Goal: Transaction & Acquisition: Purchase product/service

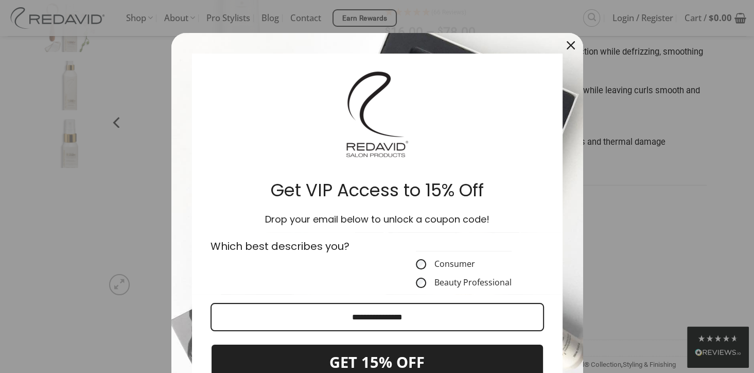
scroll to position [166, 0]
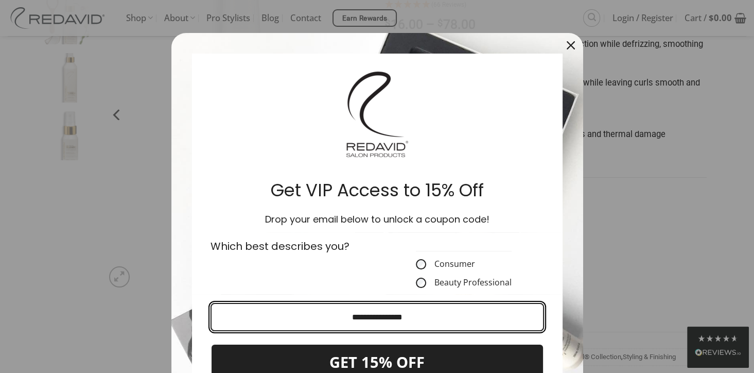
click at [348, 317] on input "Email field" at bounding box center [378, 317] width 334 height 28
type input "**********"
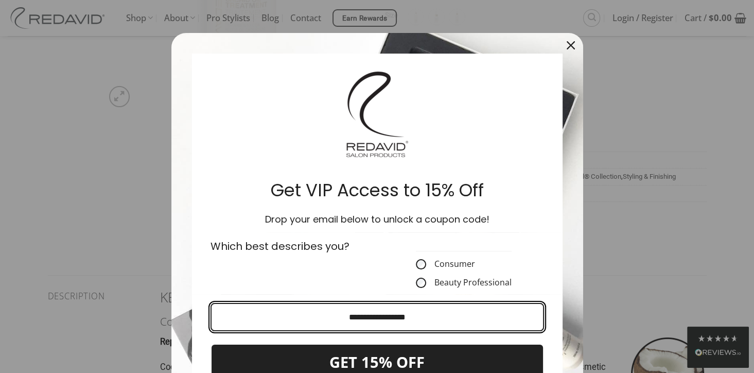
scroll to position [483, 0]
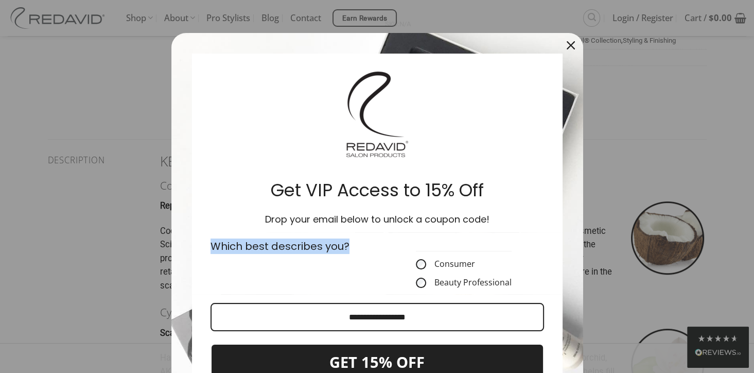
drag, startPoint x: 537, startPoint y: 269, endPoint x: 534, endPoint y: 227, distance: 42.3
click at [534, 227] on form "Get VIP Access to 15% Off Drop your email below to unlock a coupon code! Which …" at bounding box center [377, 249] width 412 height 433
click at [323, 266] on div "Which best describes you?" at bounding box center [290, 263] width 173 height 62
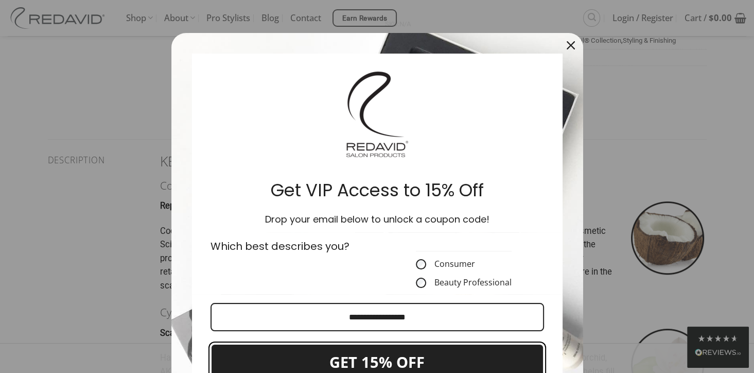
click at [435, 365] on button "GET 15% OFF" at bounding box center [378, 362] width 334 height 38
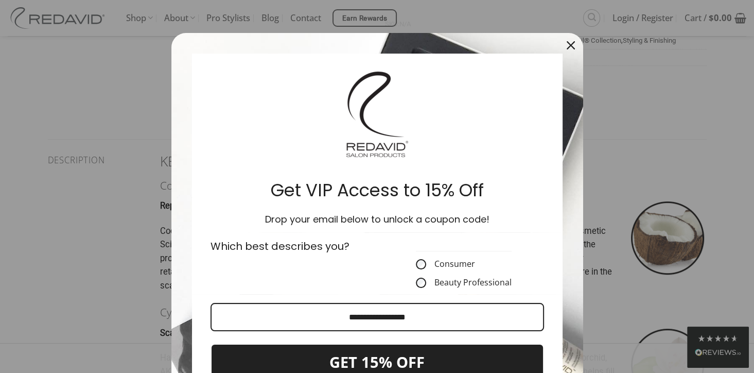
scroll to position [148, 0]
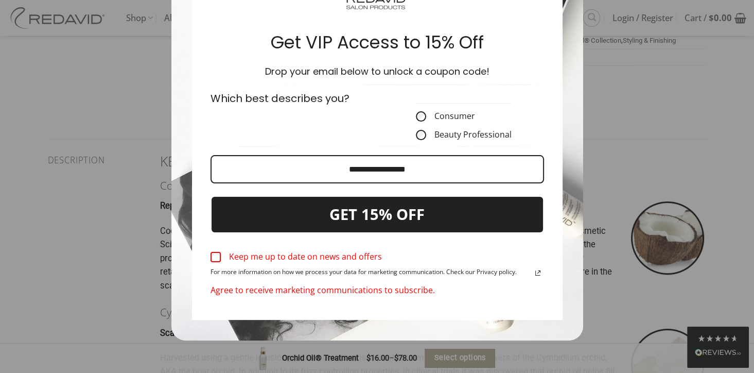
click at [214, 259] on div "Marketing offer form" at bounding box center [216, 257] width 10 height 10
click at [472, 296] on div "Agree to receive marketing communications to subscribe." at bounding box center [378, 290] width 334 height 22
click at [214, 256] on div "Marketing offer form" at bounding box center [216, 257] width 10 height 10
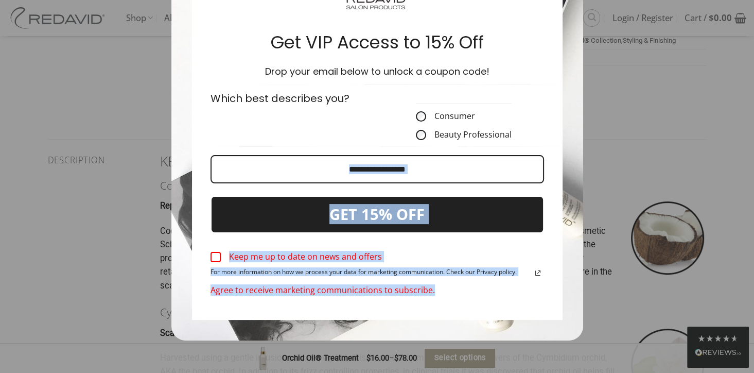
drag, startPoint x: 539, startPoint y: 298, endPoint x: 549, endPoint y: 223, distance: 75.3
click at [549, 223] on div "**********" at bounding box center [377, 233] width 371 height 174
click at [455, 253] on label "Keep me up to date on news and offers" at bounding box center [378, 257] width 334 height 23
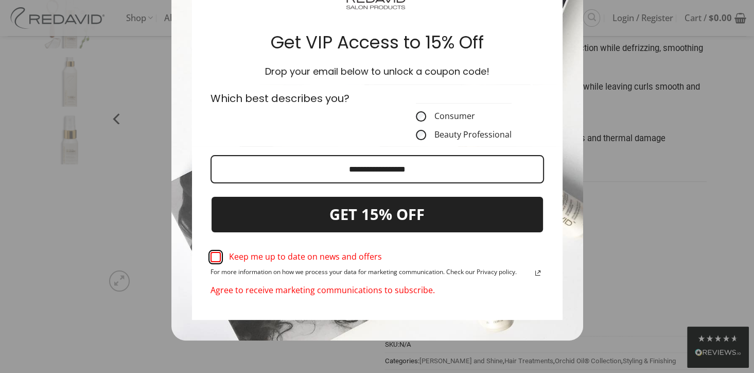
scroll to position [154, 0]
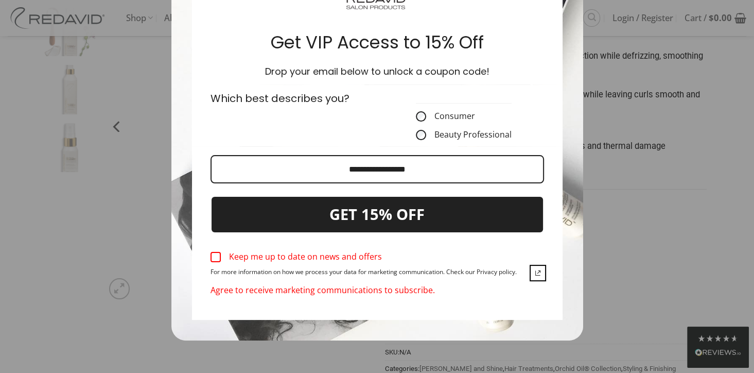
click at [534, 271] on icon "link icon" at bounding box center [538, 273] width 12 height 12
click at [532, 267] on link "Read our Privacy Policy" at bounding box center [538, 273] width 12 height 12
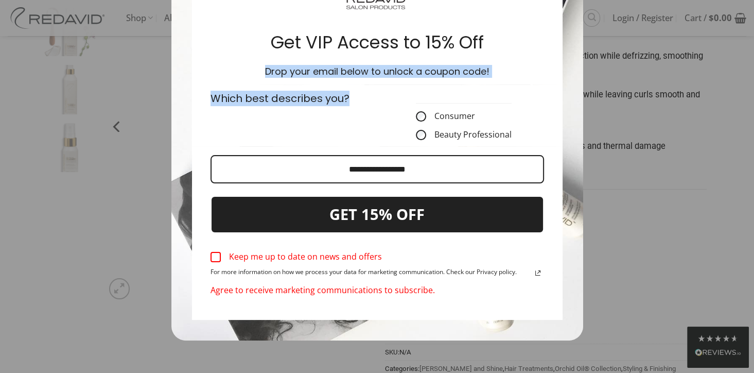
drag, startPoint x: 530, startPoint y: 102, endPoint x: 527, endPoint y: 36, distance: 66.0
click at [527, 36] on form "Get VIP Access to 15% Off Drop your email below to unlock a coupon code! Which …" at bounding box center [377, 112] width 412 height 455
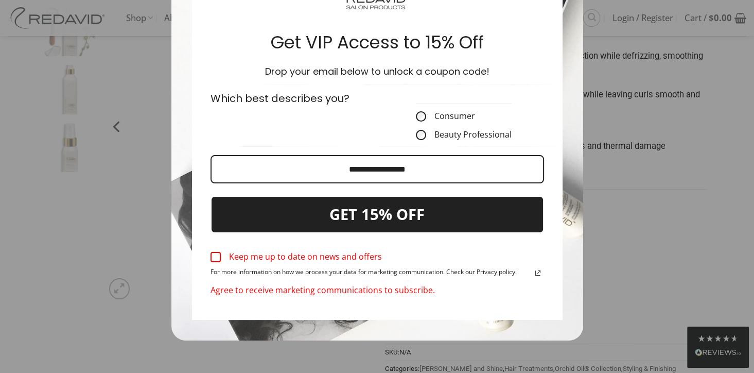
drag, startPoint x: 527, startPoint y: 36, endPoint x: 490, endPoint y: 147, distance: 116.6
click at [490, 146] on div "Marketing offer form" at bounding box center [377, 233] width 371 height 174
click at [328, 292] on div "Agree to receive marketing communications to subscribe." at bounding box center [378, 290] width 334 height 22
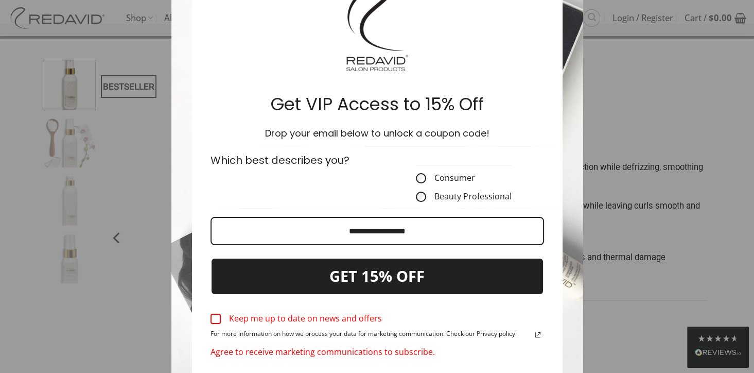
scroll to position [0, 0]
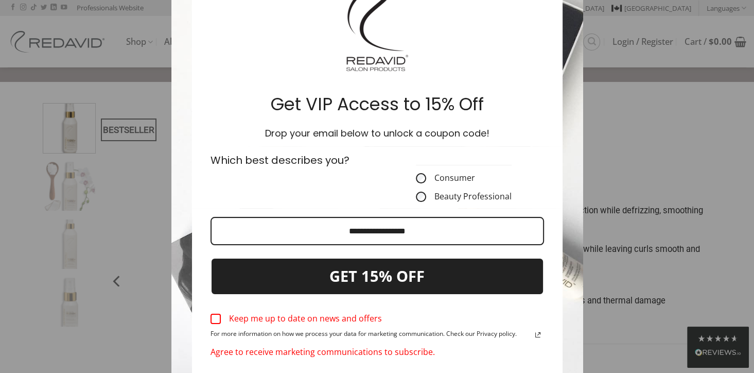
click at [651, 141] on div "Marketing offer form" at bounding box center [377, 186] width 754 height 373
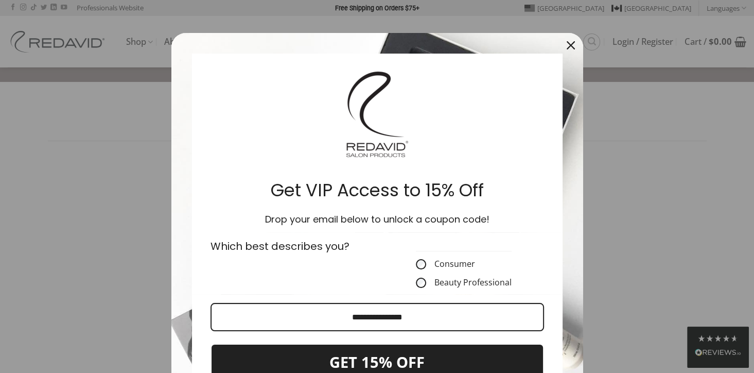
drag, startPoint x: 257, startPoint y: 134, endPoint x: 357, endPoint y: 269, distance: 167.8
click at [268, 56] on div "Get VIP Access to 15% Off Drop your email below to unlock a coupon code!" at bounding box center [377, 143] width 371 height 179
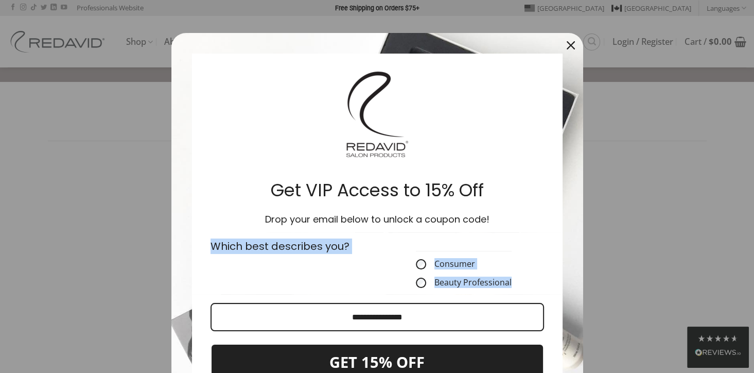
drag, startPoint x: 549, startPoint y: 365, endPoint x: 552, endPoint y: 280, distance: 85.0
click at [552, 280] on form "Get VIP Access to 15% Off Drop your email below to unlock a coupon code! Which …" at bounding box center [377, 249] width 412 height 433
click at [567, 45] on icon "close icon" at bounding box center [571, 45] width 8 height 8
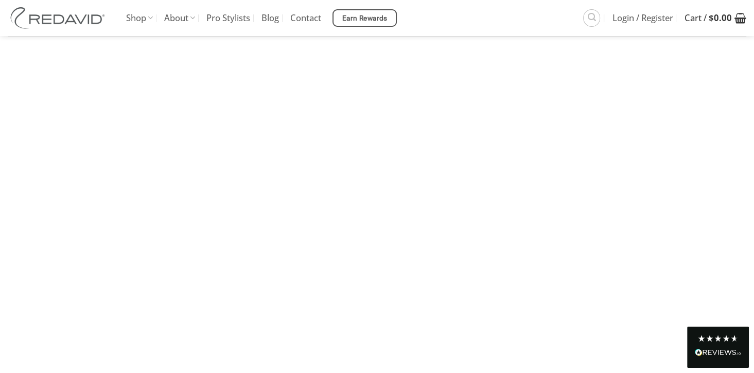
scroll to position [1270, 0]
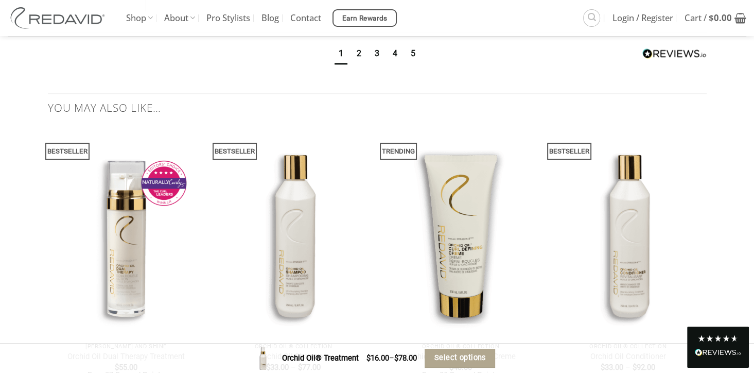
scroll to position [5197, 0]
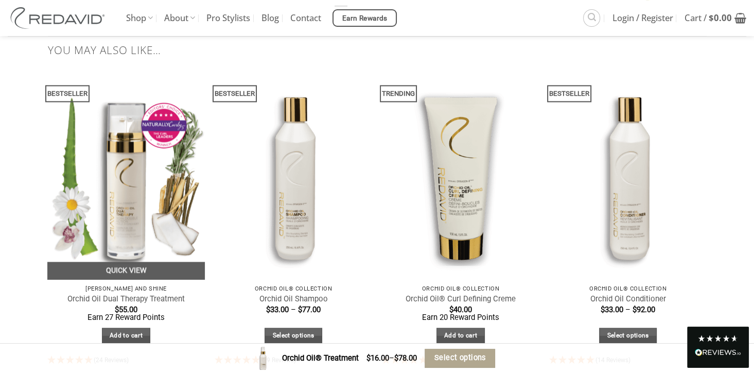
click at [128, 152] on img at bounding box center [125, 175] width 157 height 210
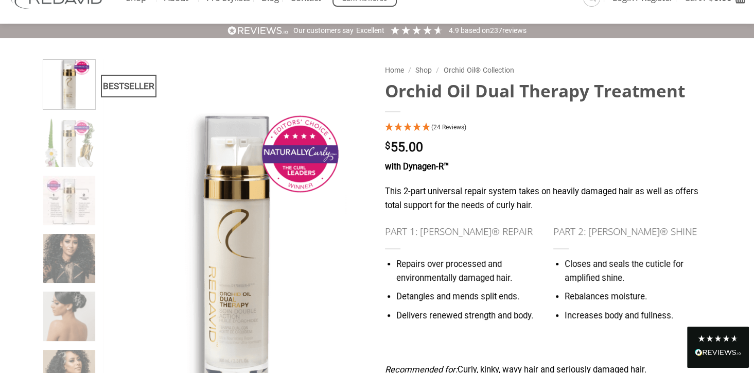
scroll to position [108, 0]
